Goal: Navigation & Orientation: Find specific page/section

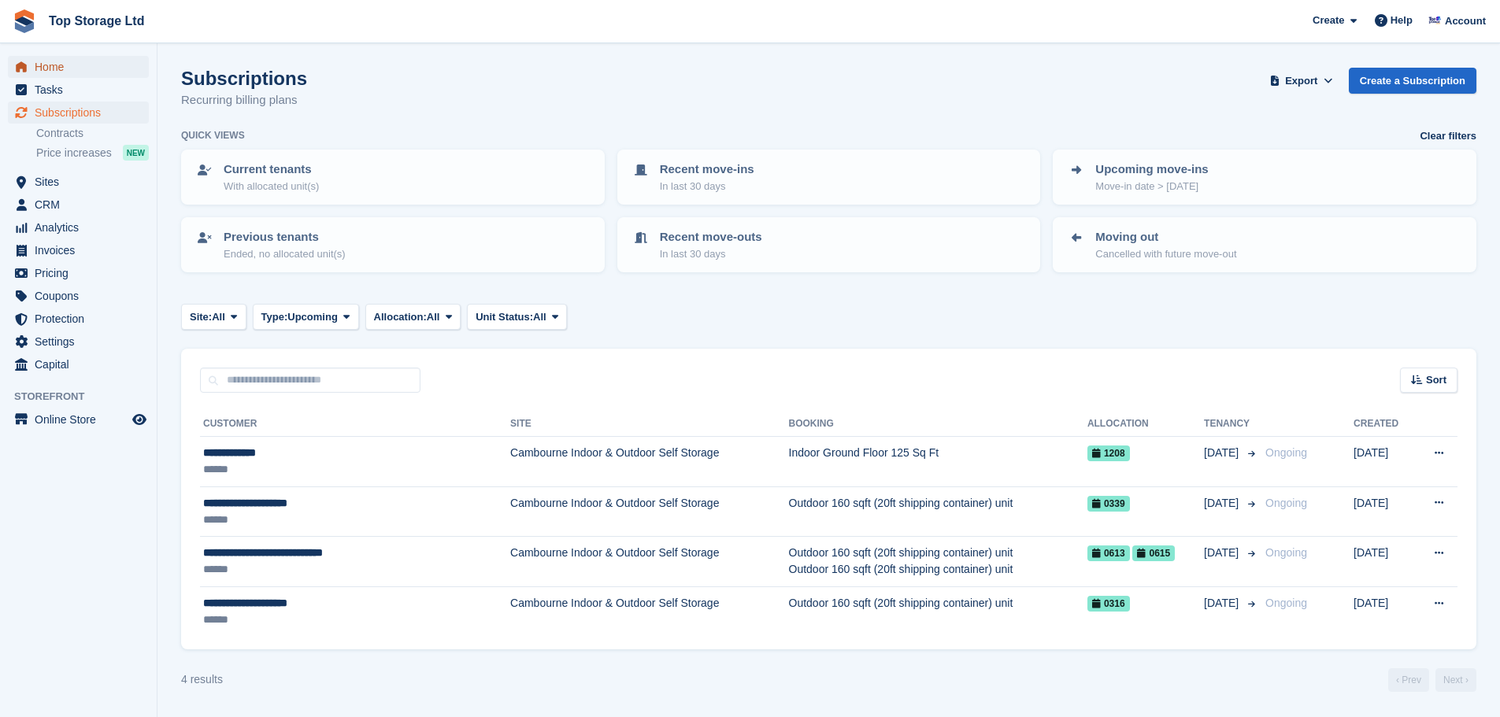
click at [47, 65] on span "Home" at bounding box center [82, 67] width 94 height 22
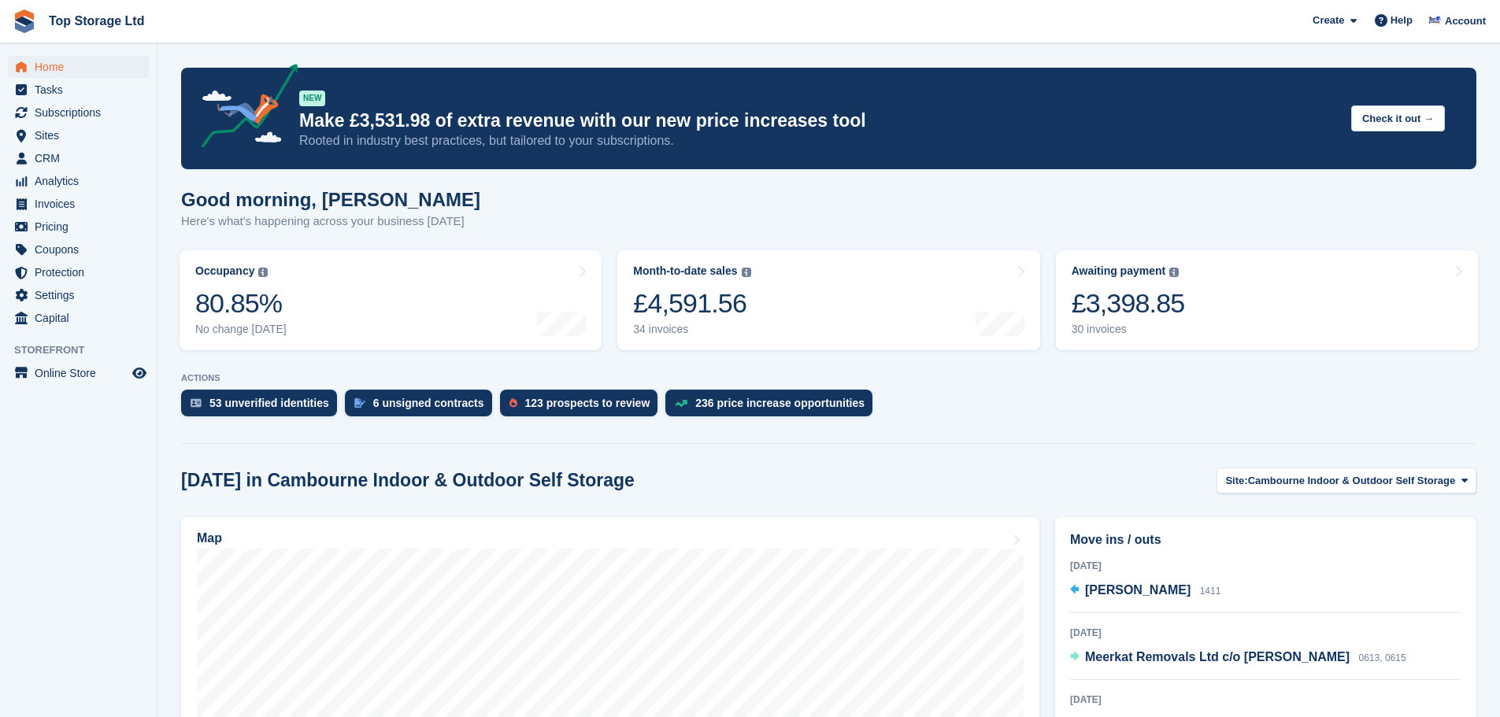
scroll to position [236, 0]
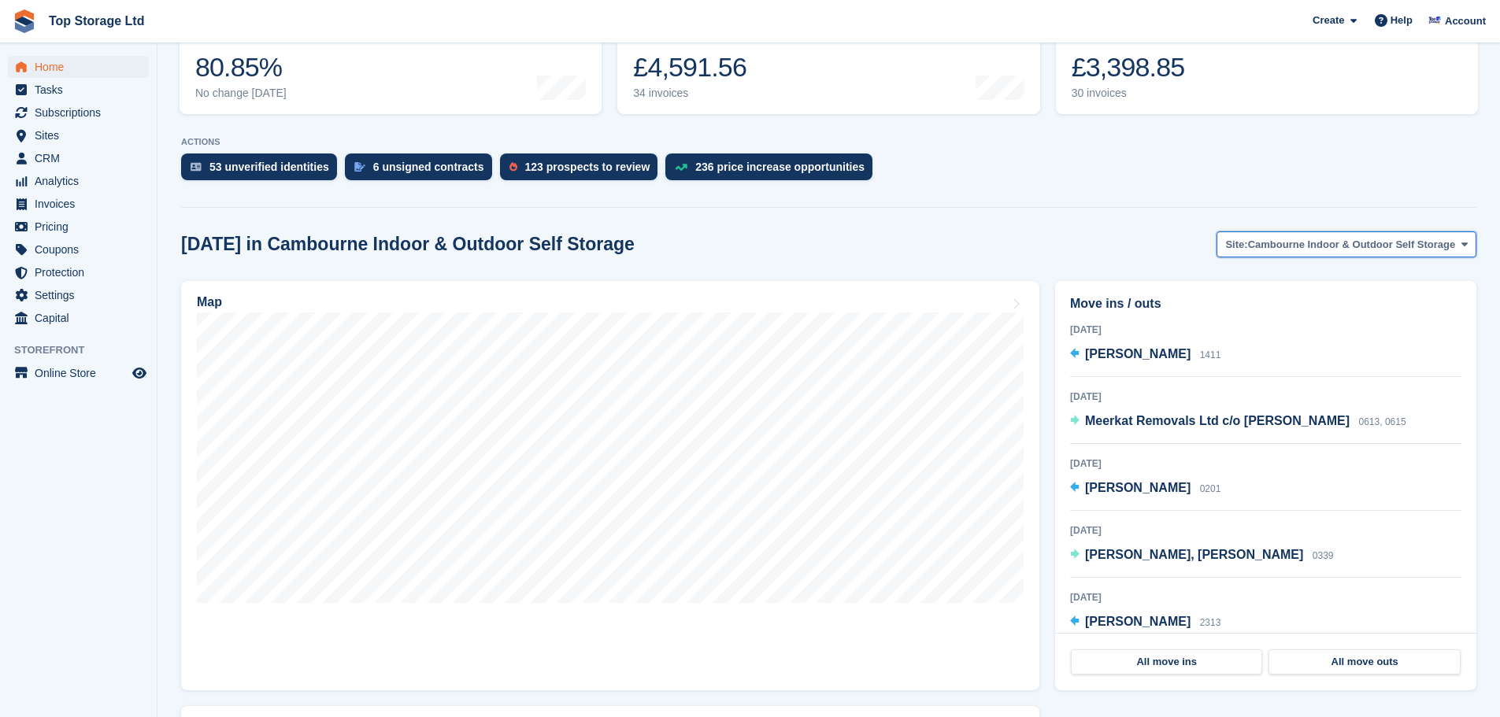
click at [1362, 245] on span "Cambourne Indoor & Outdoor Self Storage" at bounding box center [1352, 245] width 208 height 16
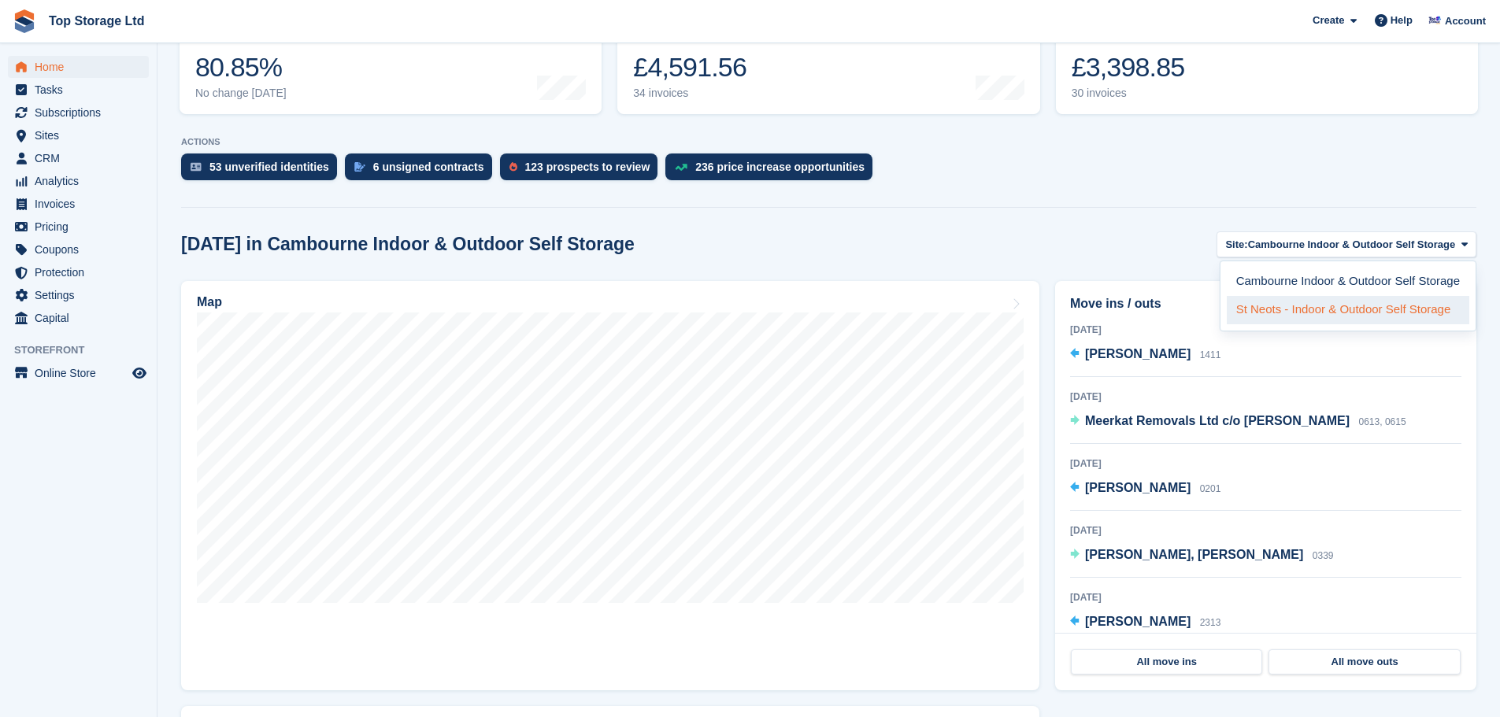
click at [1309, 309] on link "St Neots - Indoor & Outdoor Self Storage" at bounding box center [1348, 310] width 243 height 28
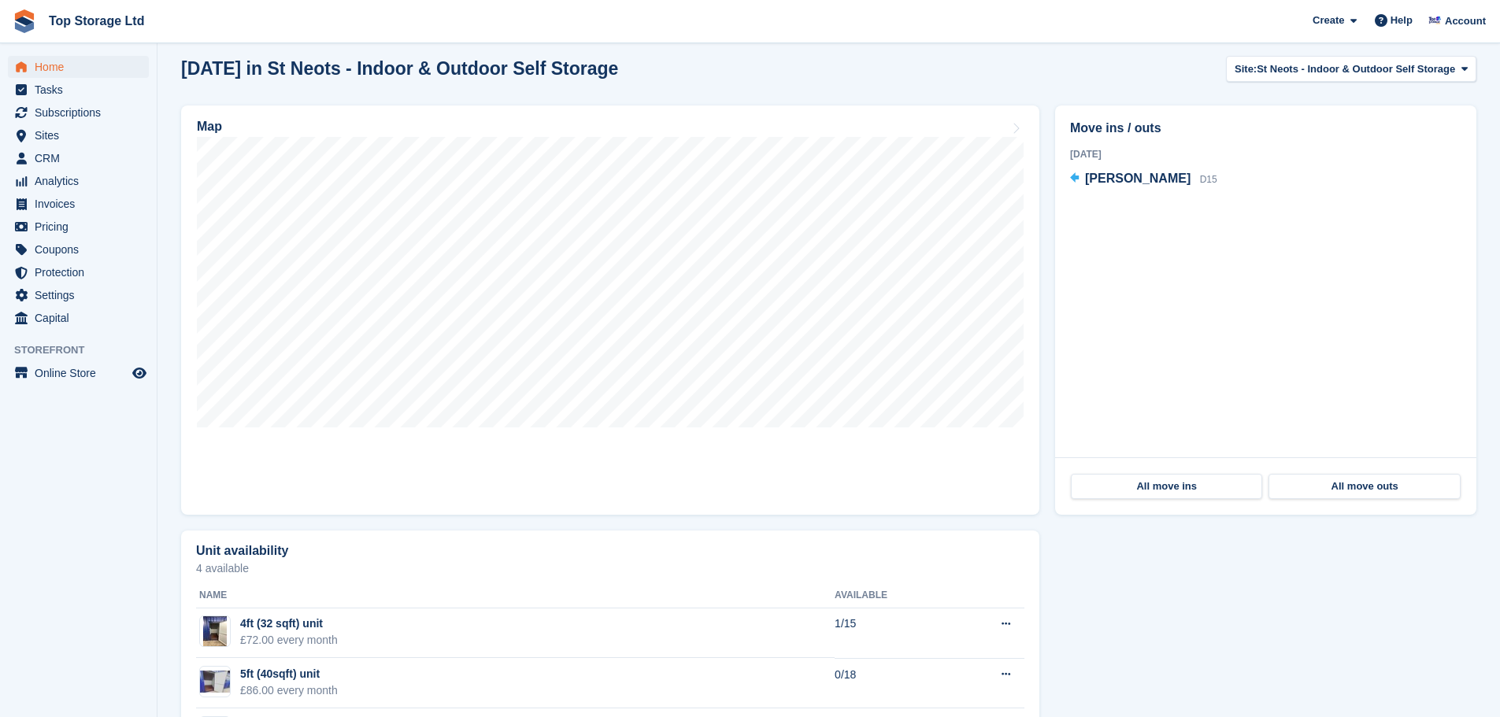
scroll to position [472, 0]
